Goal: Task Accomplishment & Management: Use online tool/utility

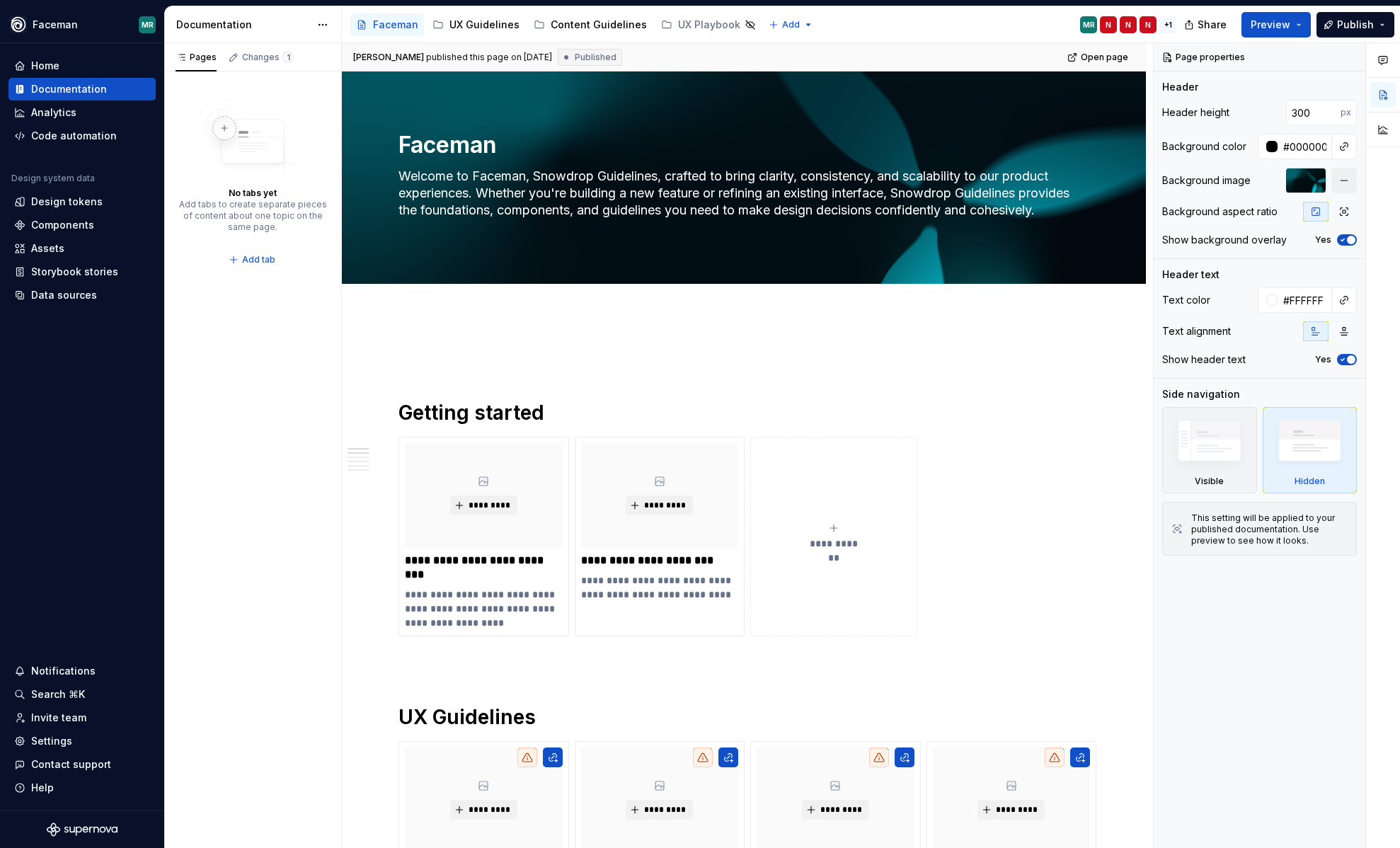
click at [475, 36] on div "Faceman UX Guidelines Content Guidelines UX Playbook" at bounding box center [556, 25] width 411 height 28
click at [483, 30] on div "UX Guidelines" at bounding box center [485, 25] width 70 height 14
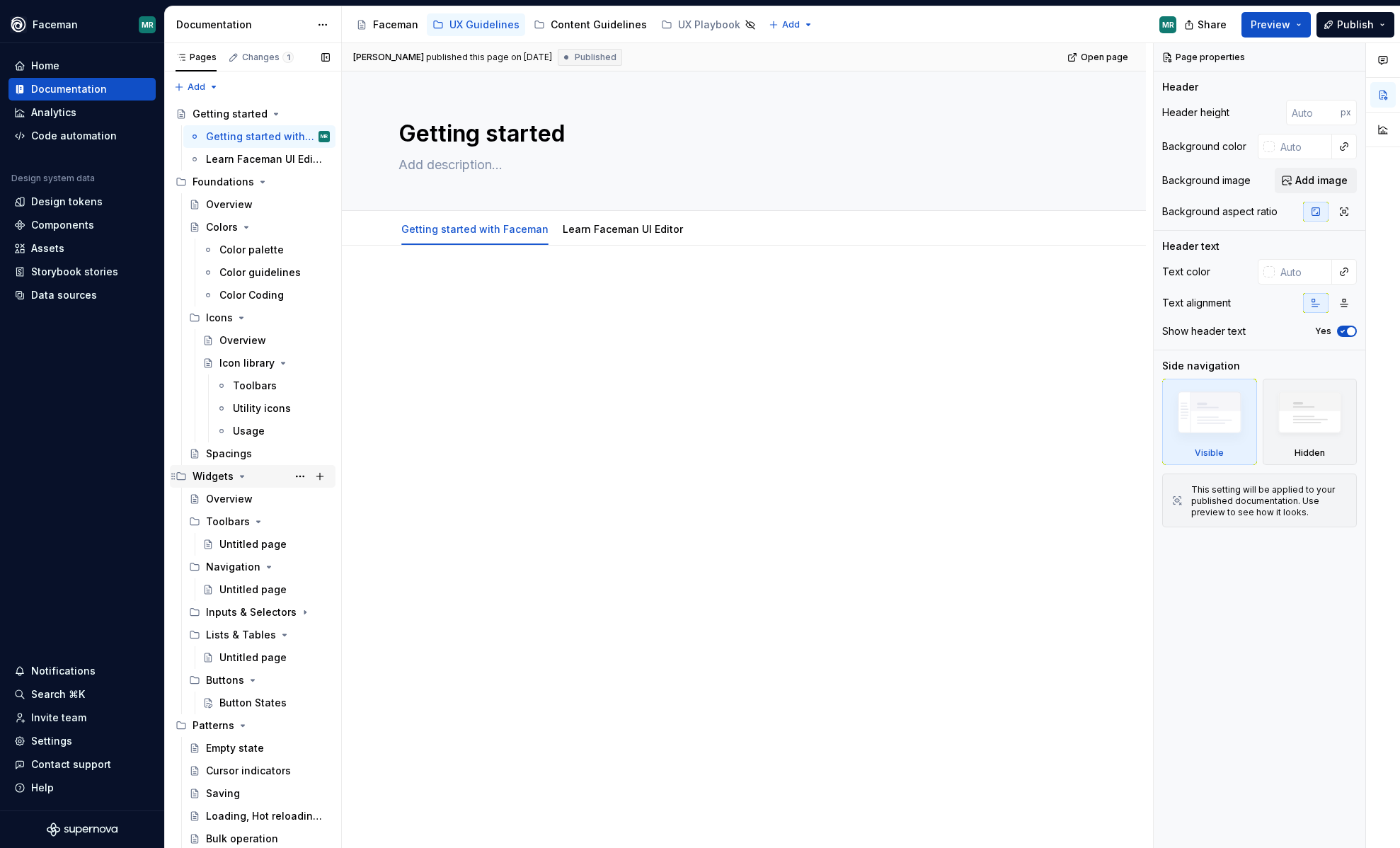
click at [241, 480] on icon "Page tree" at bounding box center [241, 476] width 11 height 11
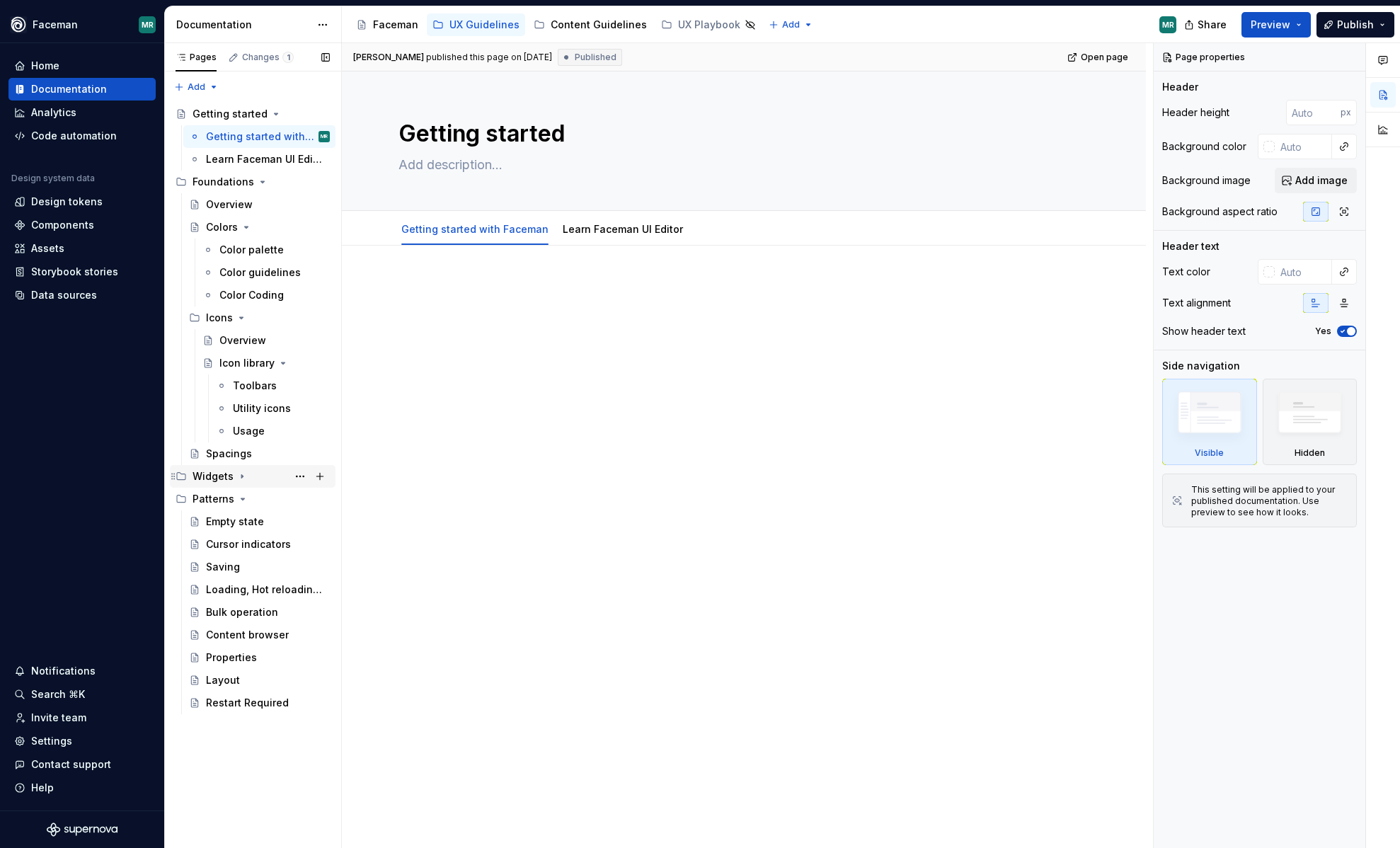
click at [241, 475] on icon "Page tree" at bounding box center [242, 477] width 2 height 4
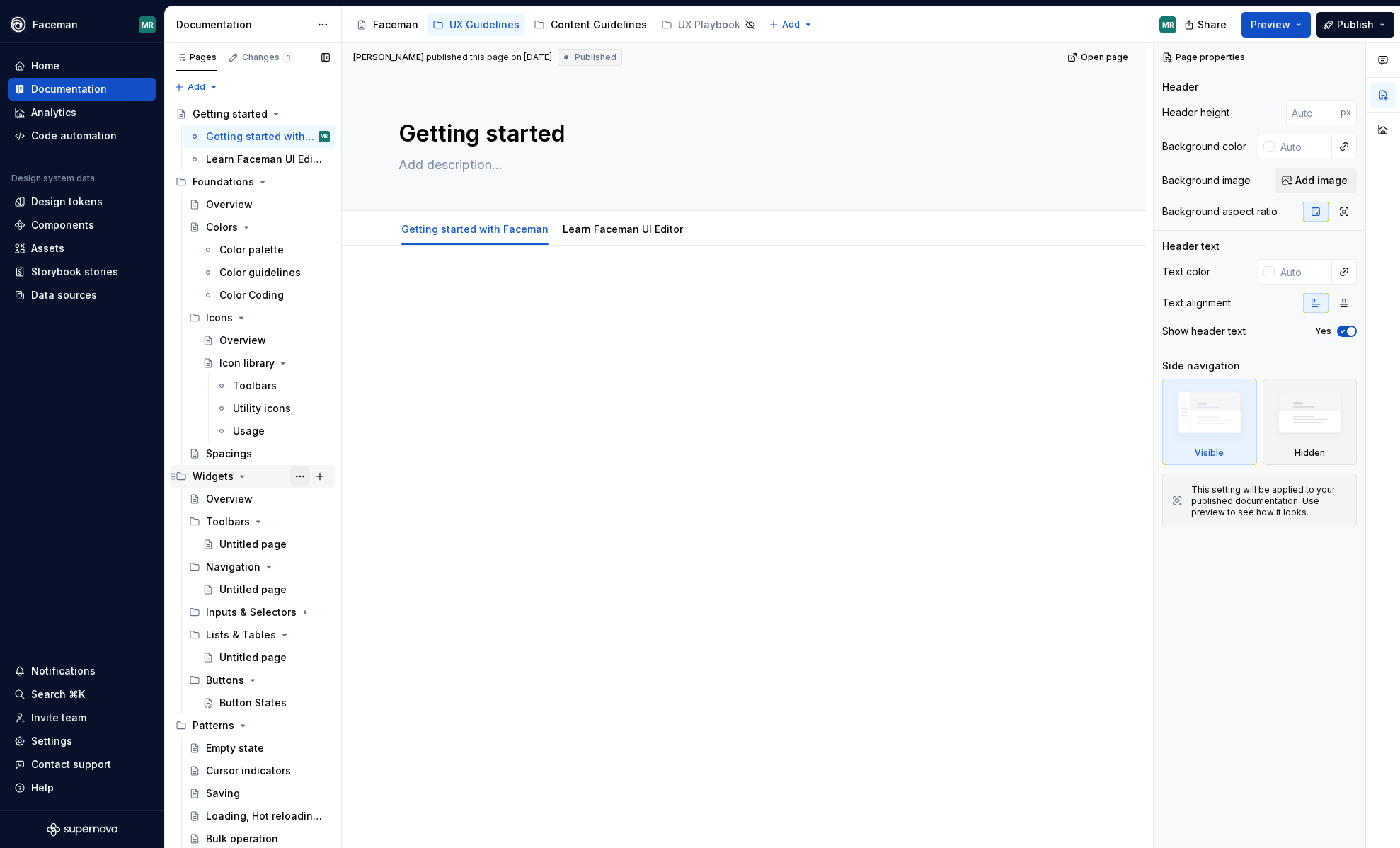
click at [304, 477] on button "Page tree" at bounding box center [300, 476] width 20 height 20
type textarea "*"
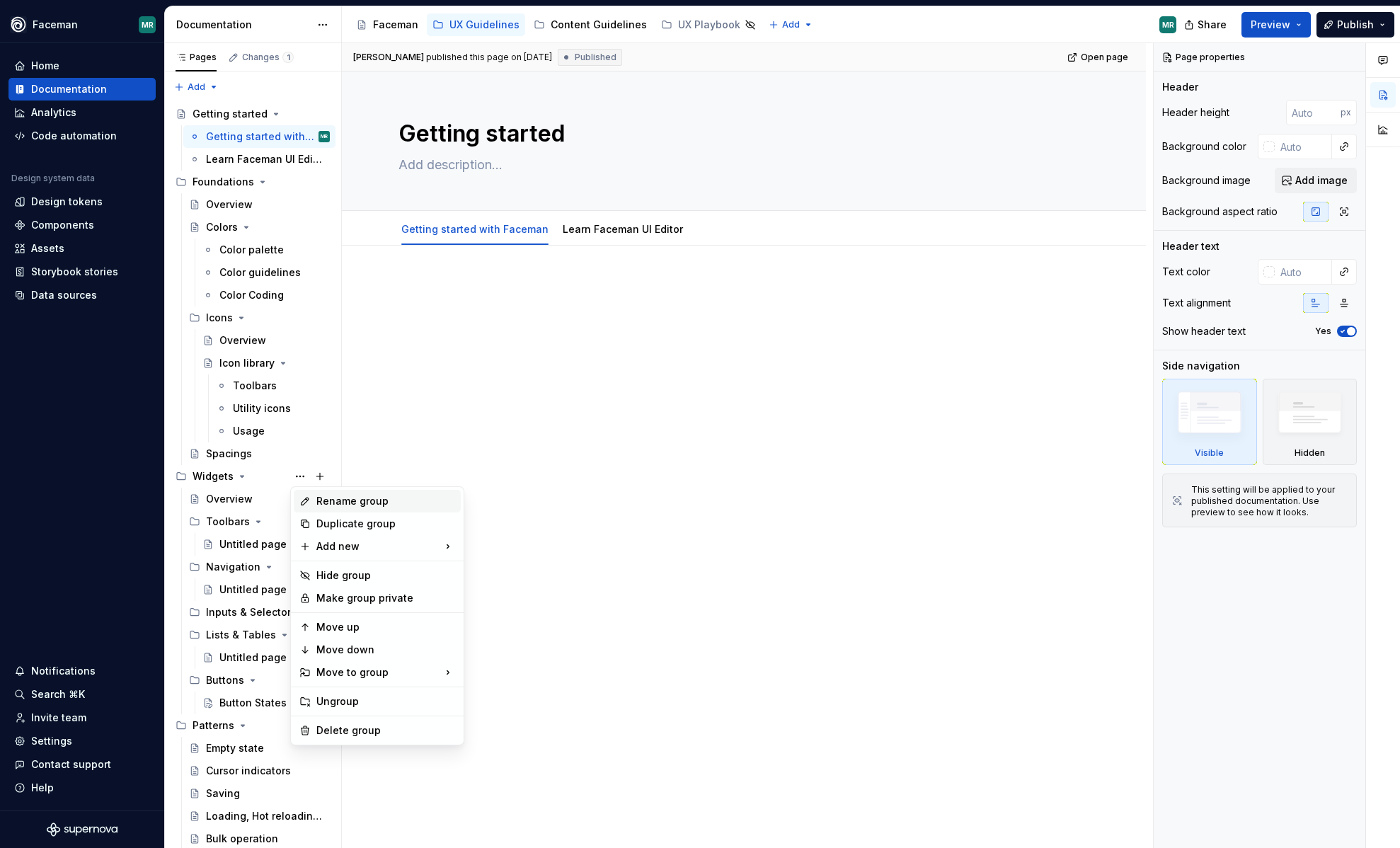
click at [331, 501] on div "Rename group" at bounding box center [385, 501] width 139 height 14
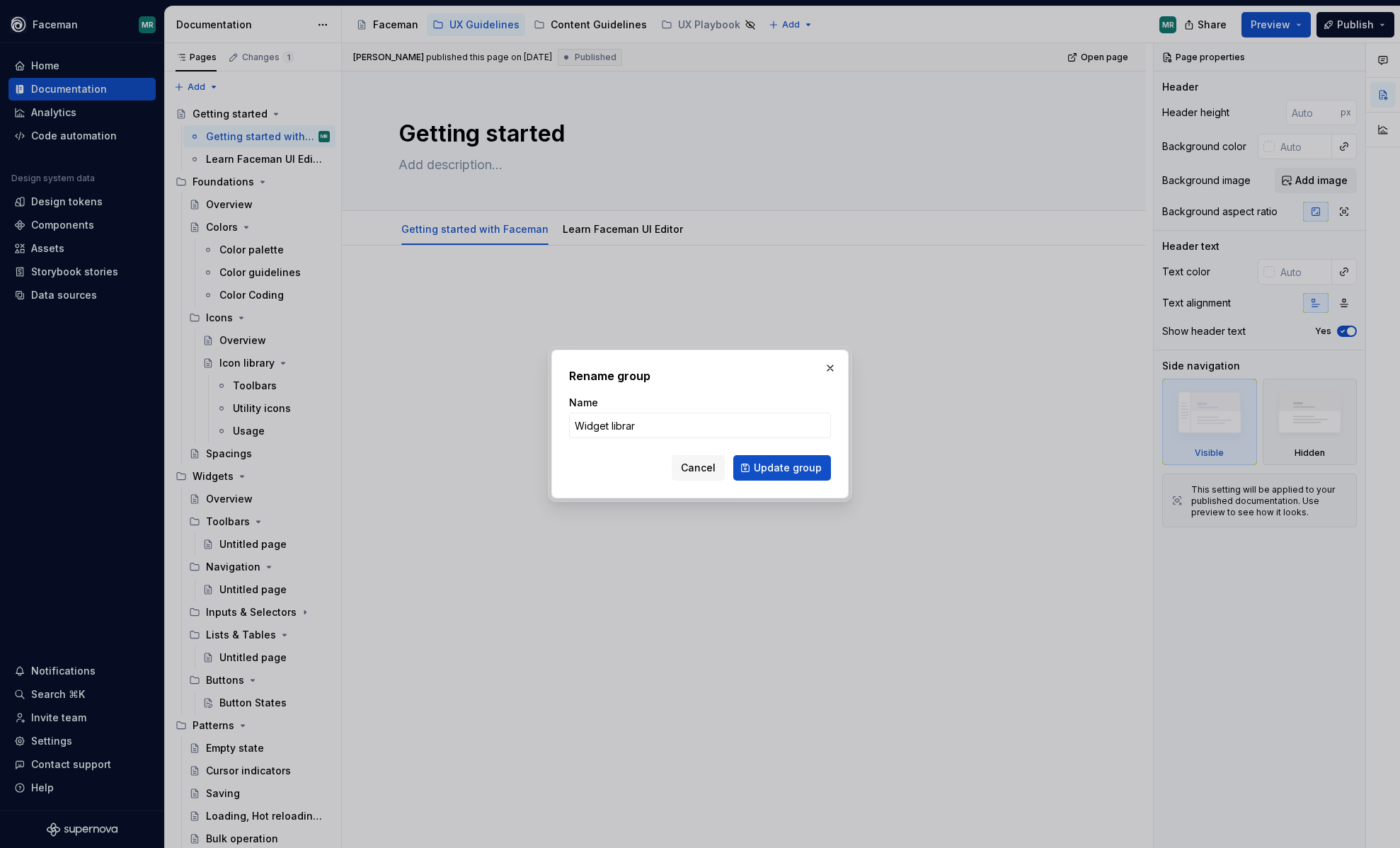
type input "Widget library"
click at [770, 471] on span "Update group" at bounding box center [787, 468] width 68 height 14
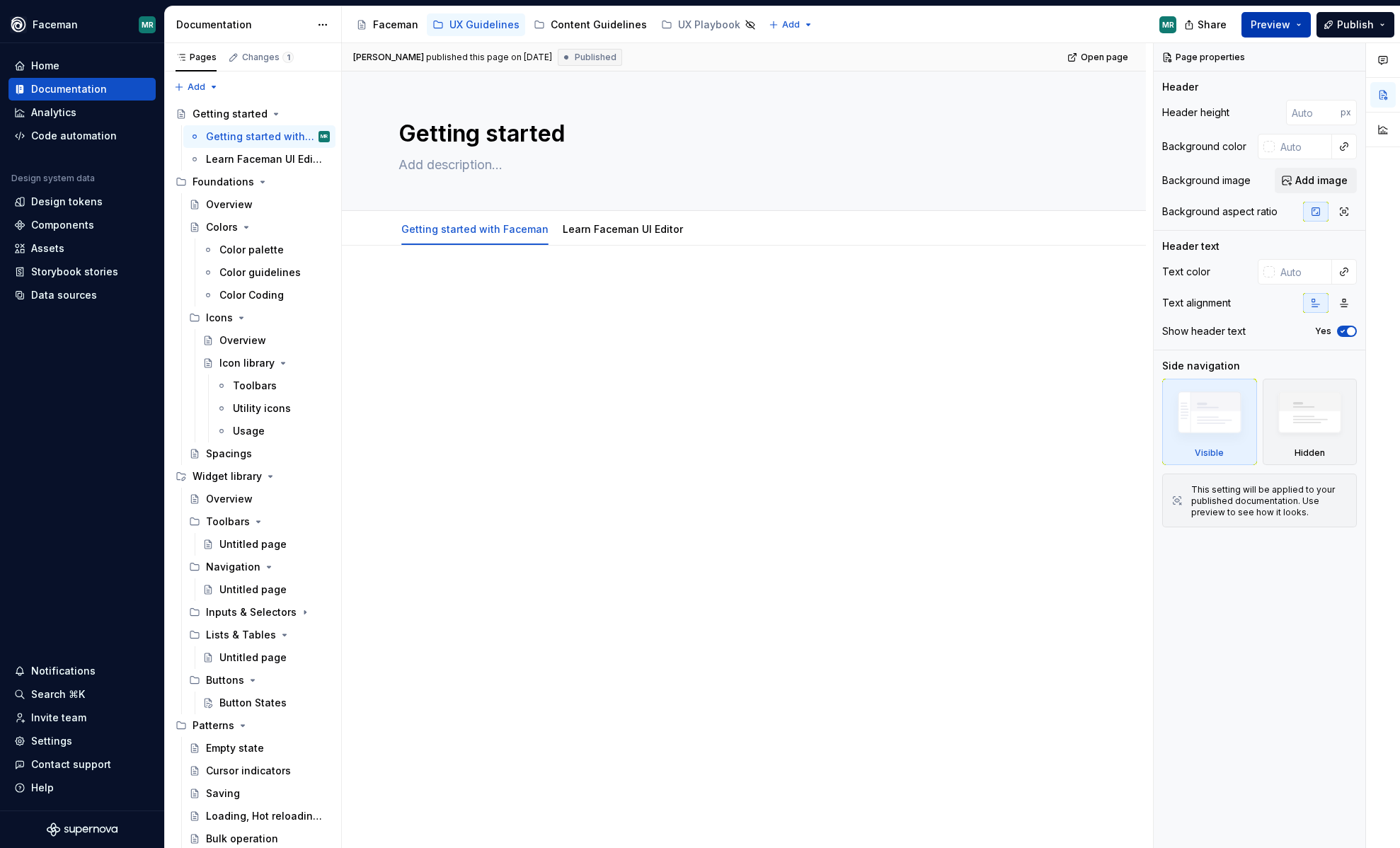
click at [1306, 36] on button "Preview" at bounding box center [1275, 25] width 69 height 25
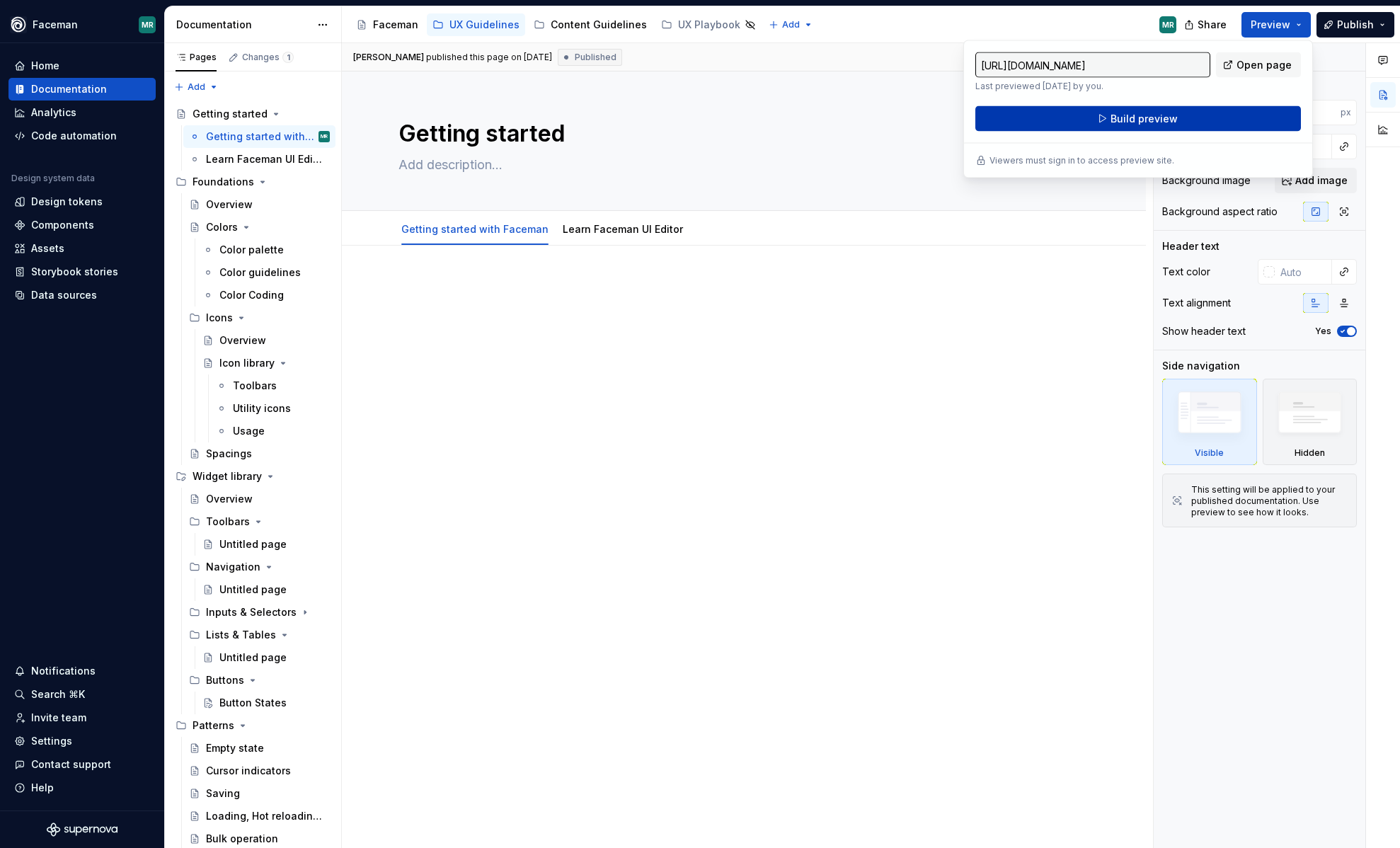
click at [1211, 113] on button "Build preview" at bounding box center [1138, 119] width 326 height 25
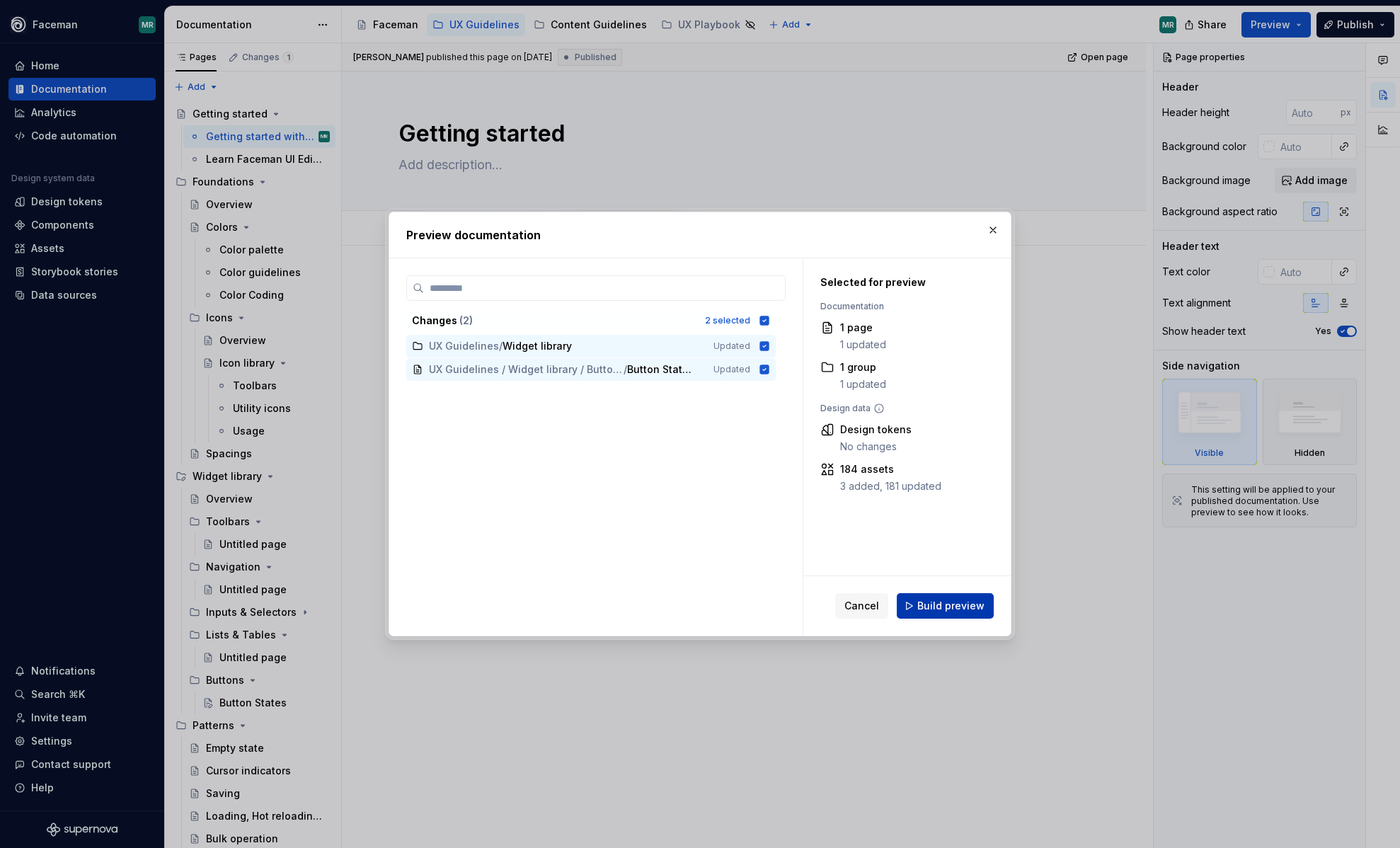
click at [932, 605] on span "Build preview" at bounding box center [951, 606] width 68 height 14
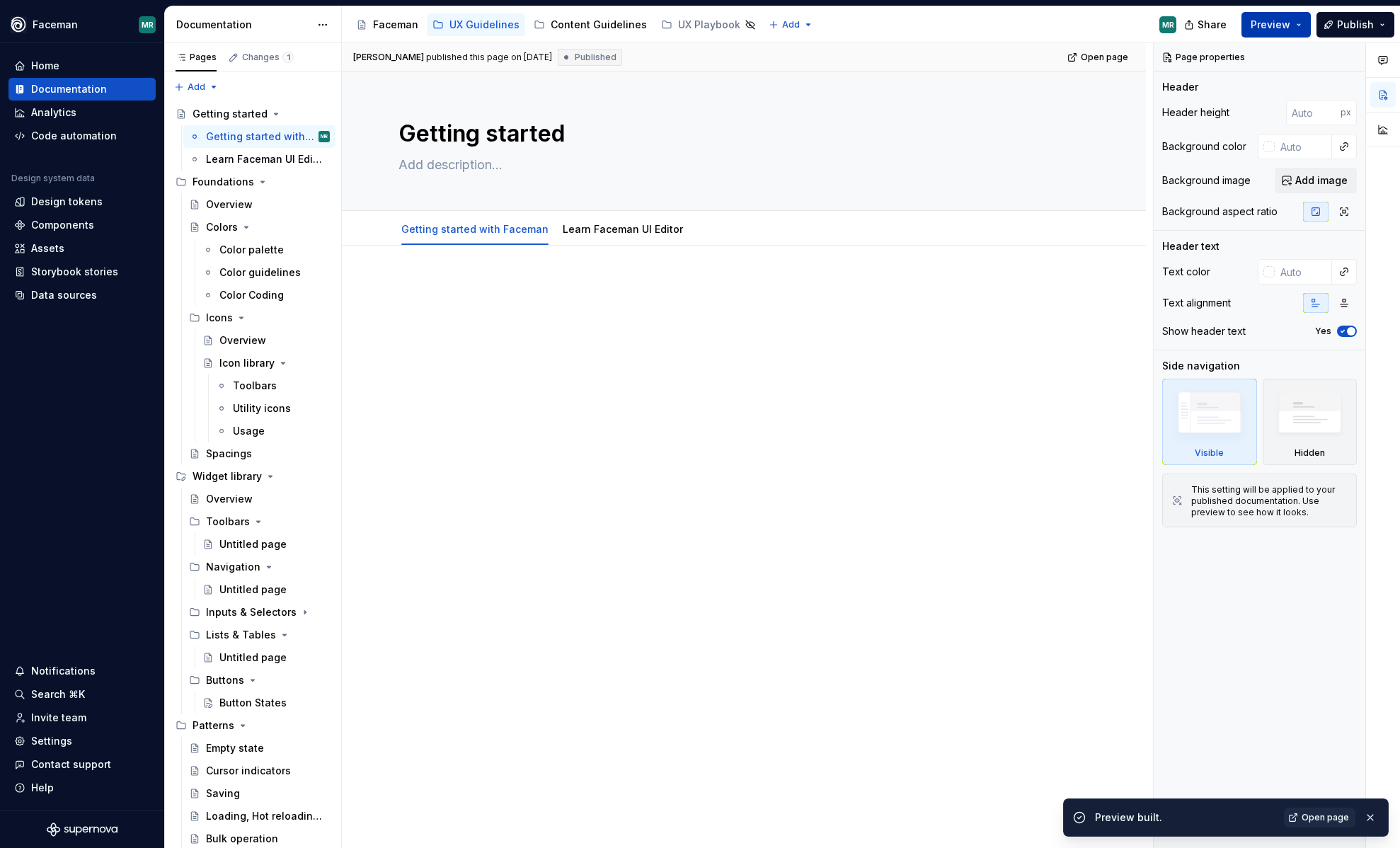
click at [1305, 32] on button "Preview" at bounding box center [1275, 25] width 69 height 25
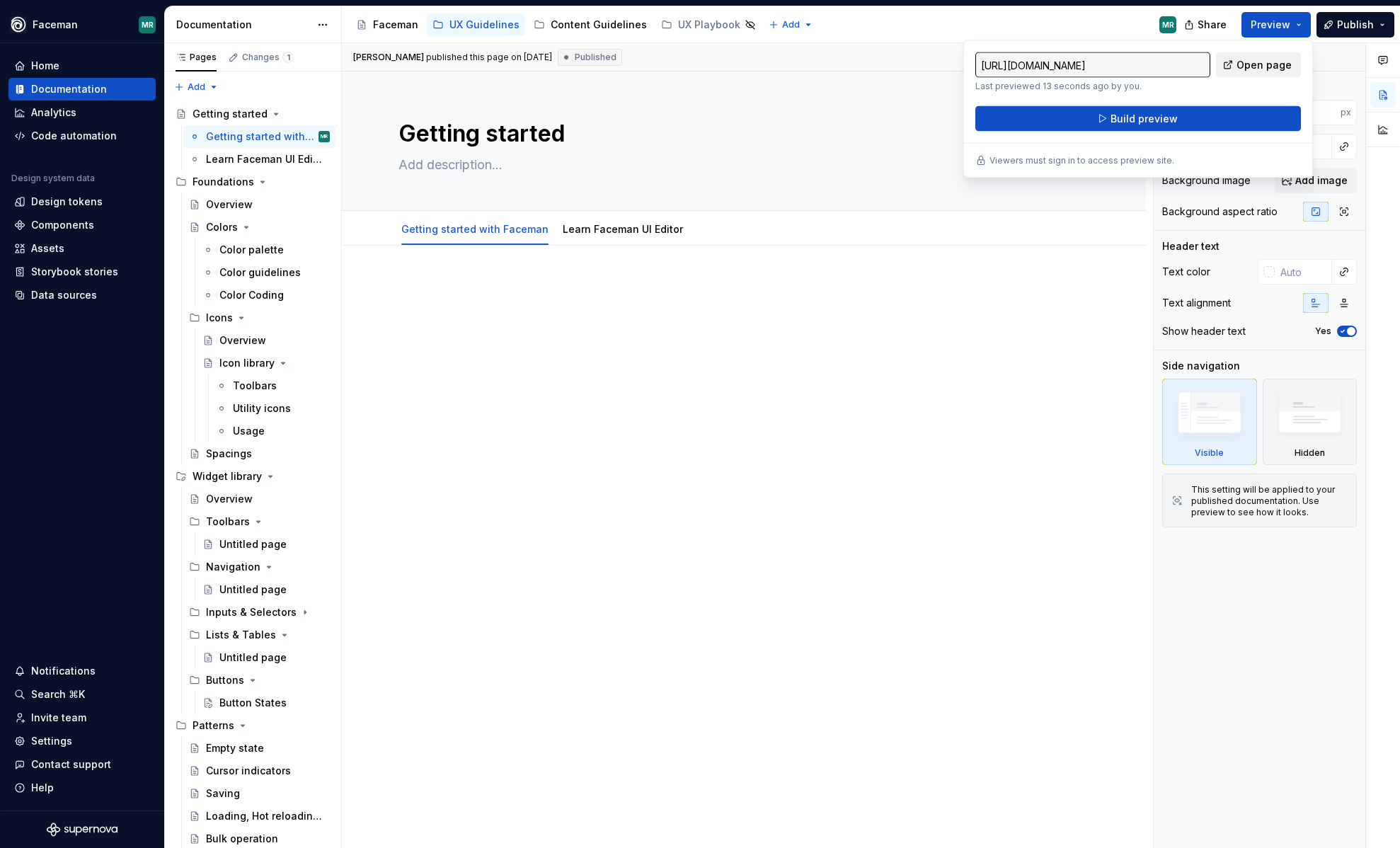
click at [1267, 69] on span "Open page" at bounding box center [1264, 65] width 55 height 14
type textarea "*"
